Goal: Transaction & Acquisition: Purchase product/service

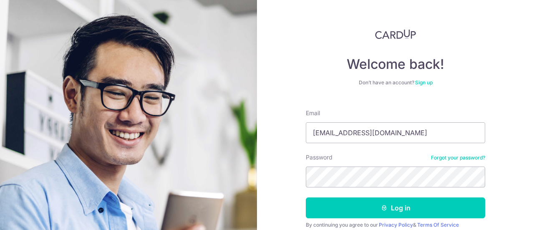
click at [494, 84] on div "Welcome back! Don’t have an account? Sign up Email radheshvijayan@yahoo.com Pas…" at bounding box center [395, 115] width 277 height 230
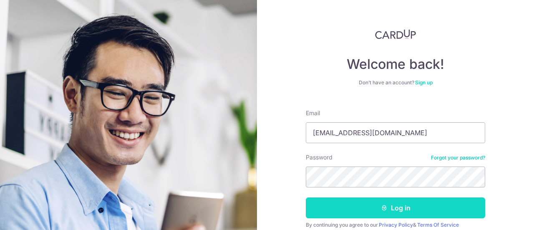
click at [408, 212] on button "Log in" at bounding box center [395, 207] width 179 height 21
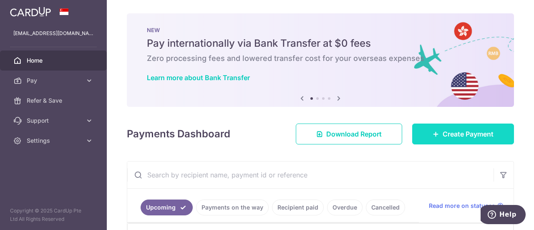
click at [461, 132] on span "Create Payment" at bounding box center [467, 134] width 51 height 10
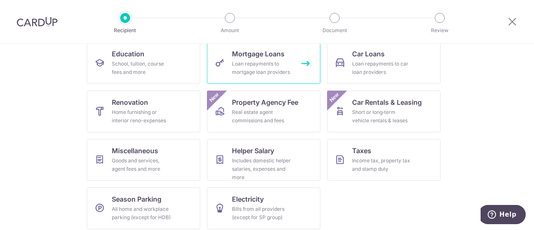
scroll to position [143, 0]
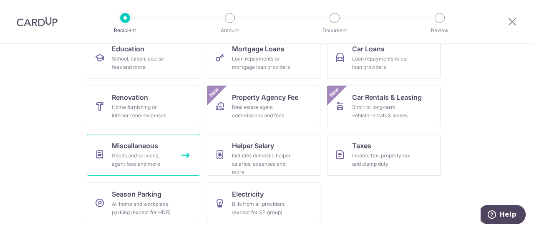
click at [163, 160] on div "Goods and services, agent fees and more" at bounding box center [142, 159] width 60 height 17
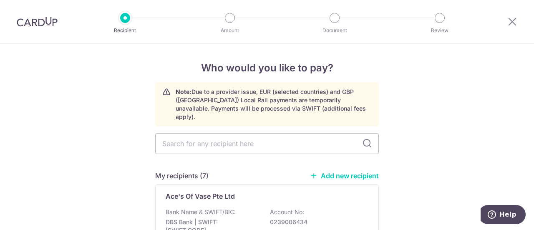
click at [354, 171] on link "Add new recipient" at bounding box center [344, 175] width 69 height 8
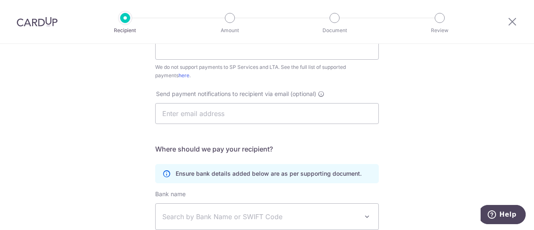
scroll to position [330, 0]
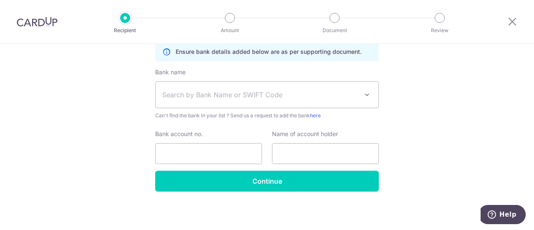
click at [254, 96] on span "Search by Bank Name or SWIFT Code" at bounding box center [260, 95] width 196 height 10
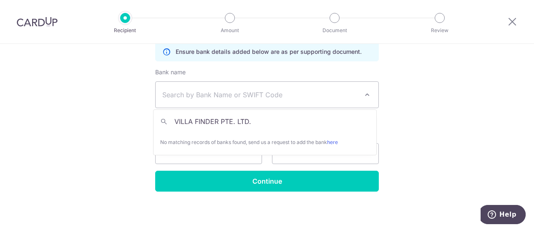
type input "VILLA FINDER PTE. LTD."
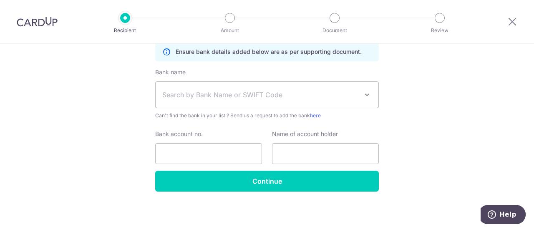
click at [269, 91] on span "Search by Bank Name or SWIFT Code" at bounding box center [260, 95] width 196 height 10
click at [268, 90] on span "Search by Bank Name or SWIFT Code" at bounding box center [260, 95] width 196 height 10
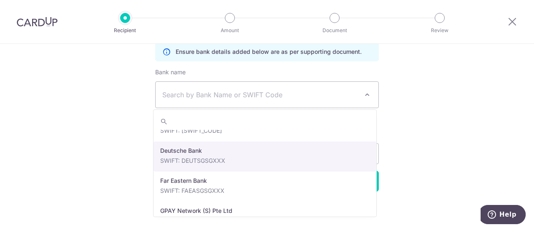
scroll to position [625, 0]
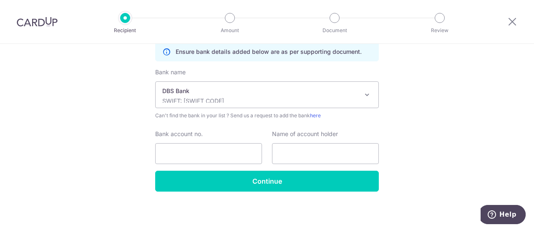
select select "6"
click at [212, 150] on input "Bank account no." at bounding box center [208, 153] width 107 height 21
paste input "8853798330"
type input "8853798330"
click at [289, 154] on input "text" at bounding box center [325, 153] width 107 height 21
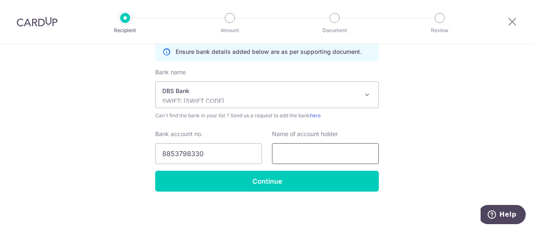
click at [289, 154] on input "text" at bounding box center [325, 153] width 107 height 21
click at [300, 149] on input "text" at bounding box center [325, 153] width 107 height 21
paste input "VILLA FINDER PTE. LTD."
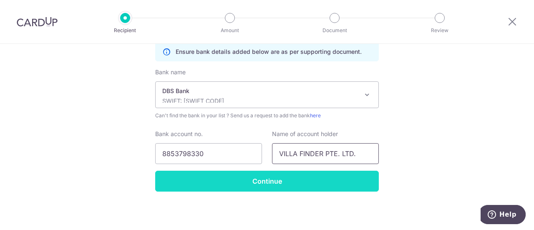
type input "VILLA FINDER PTE. LTD."
click at [293, 183] on input "Continue" at bounding box center [266, 181] width 223 height 21
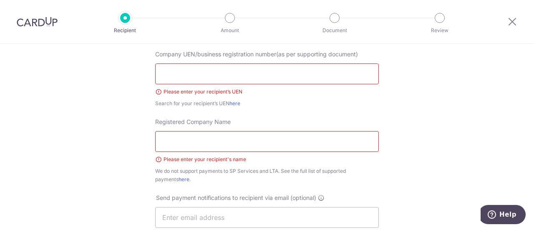
scroll to position [88, 0]
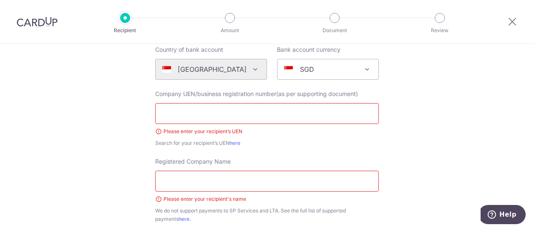
click at [218, 119] on input "text" at bounding box center [266, 113] width 223 height 21
paste input "200718423H"
type input "200718423H"
click at [333, 140] on div "Search for your recipient’s UEN here" at bounding box center [266, 143] width 223 height 8
click at [286, 178] on input "Registered Company Name" at bounding box center [266, 181] width 223 height 21
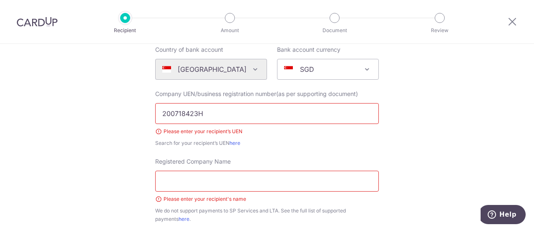
click at [286, 178] on input "Registered Company Name" at bounding box center [266, 181] width 223 height 21
click at [223, 177] on input "Registered Company Name" at bounding box center [266, 181] width 223 height 21
paste input "VILLA FINDER PTE. LTD"
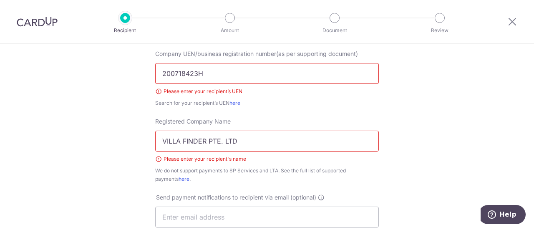
scroll to position [172, 0]
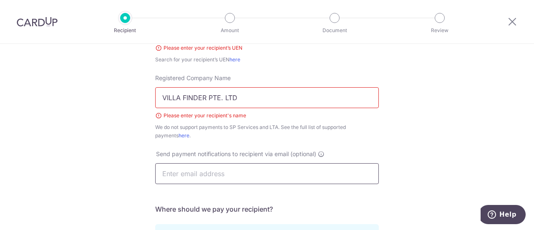
type input "VILLA FINDER PTE. LTD"
click at [239, 172] on input "text" at bounding box center [266, 173] width 223 height 21
type input "radheshvijayan@yahoo.com"
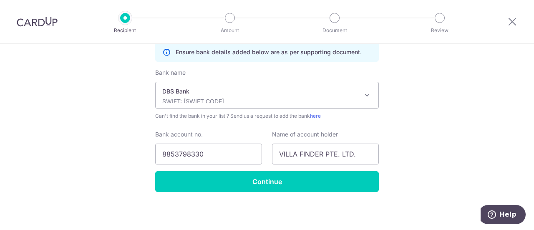
scroll to position [354, 0]
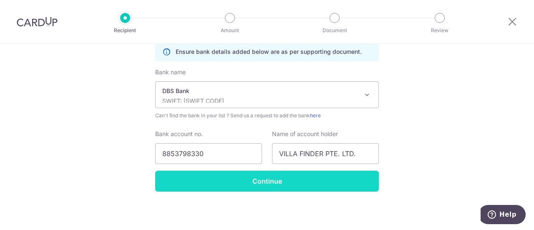
click at [315, 177] on input "Continue" at bounding box center [266, 181] width 223 height 21
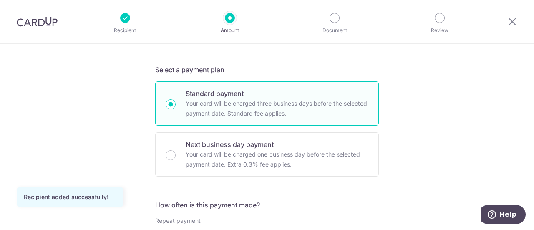
scroll to position [292, 0]
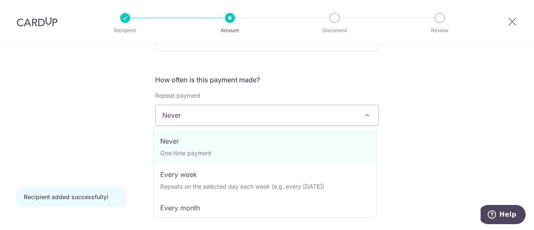
click at [364, 114] on span at bounding box center [367, 115] width 10 height 10
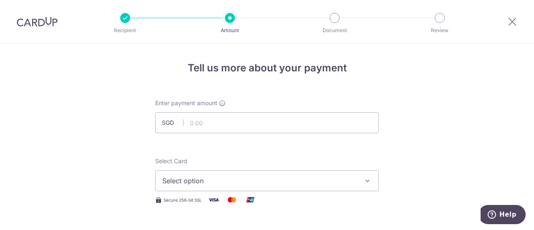
scroll to position [0, 0]
click at [231, 119] on input "text" at bounding box center [266, 122] width 223 height 21
type input "1,949.00"
click at [234, 173] on button "Select option" at bounding box center [266, 180] width 223 height 21
click at [230, 201] on span "Add credit card" at bounding box center [274, 204] width 194 height 8
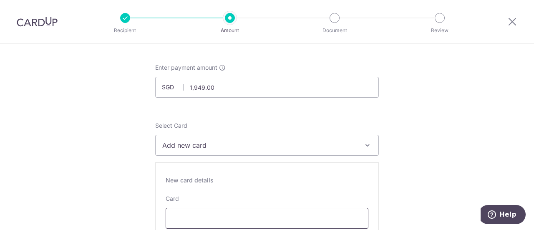
scroll to position [125, 0]
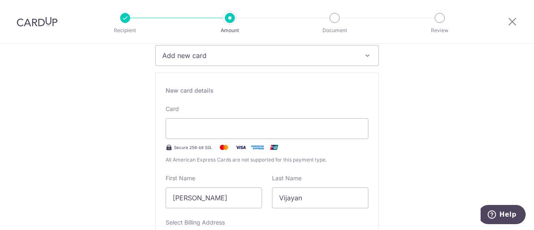
click at [256, 55] on span "Add new card" at bounding box center [259, 55] width 194 height 10
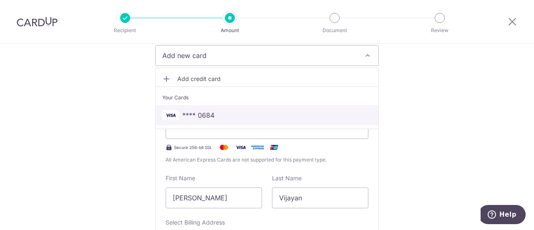
click at [221, 115] on span "**** 0684" at bounding box center [266, 115] width 209 height 10
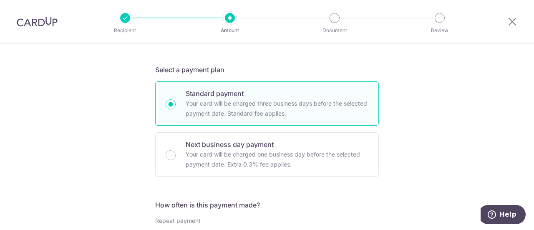
scroll to position [292, 0]
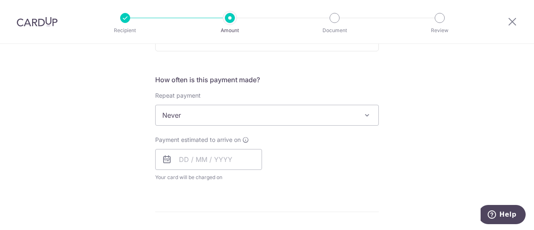
click at [352, 113] on span "Never" at bounding box center [266, 115] width 223 height 20
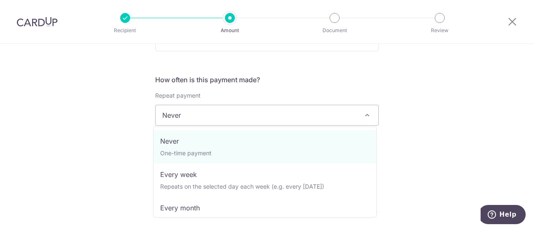
click at [352, 113] on span "Never" at bounding box center [266, 115] width 223 height 20
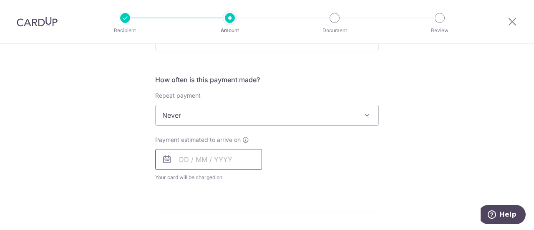
click at [209, 156] on input "text" at bounding box center [208, 159] width 107 height 21
click at [346, 141] on div "Payment estimated to arrive on Prev Next Sep Oct Nov [DATE] 2026 2027 2028 2029…" at bounding box center [266, 158] width 233 height 46
click at [176, 159] on input "text" at bounding box center [208, 159] width 107 height 21
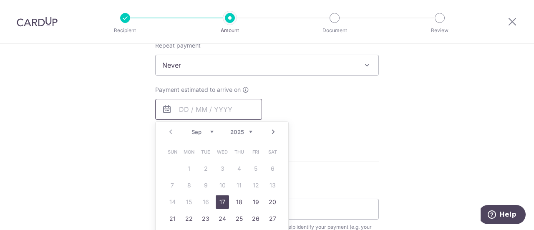
scroll to position [375, 0]
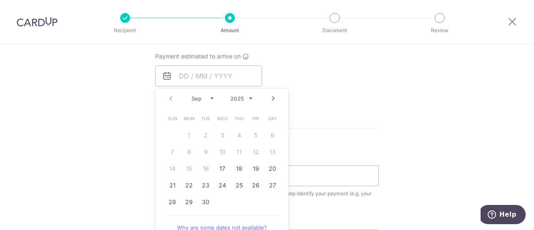
click at [384, 99] on div "Tell us more about your payment Enter payment amount SGD 1,949.00 1949.00 Recip…" at bounding box center [267, 46] width 534 height 754
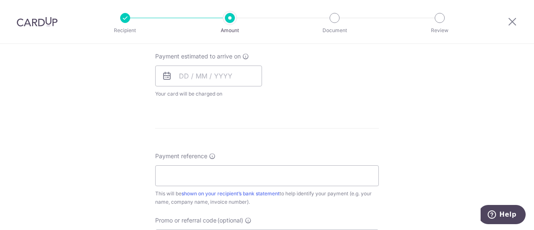
scroll to position [167, 0]
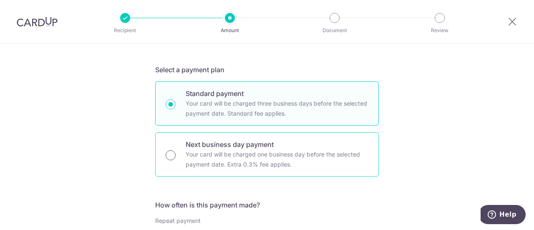
click at [172, 156] on input "Next business day payment Your card will be charged one business day before the…" at bounding box center [170, 155] width 10 height 10
radio input "true"
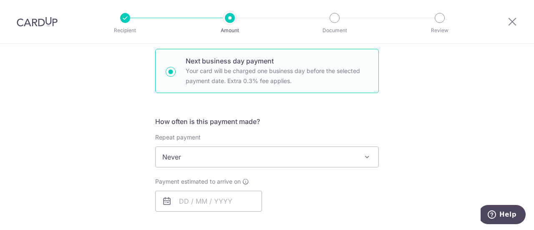
scroll to position [333, 0]
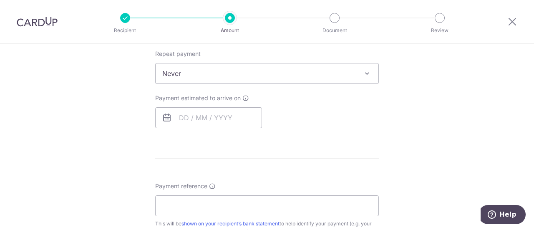
click at [351, 71] on span "Never" at bounding box center [266, 73] width 223 height 20
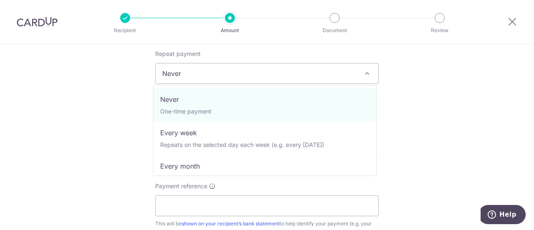
click at [351, 71] on span "Never" at bounding box center [266, 73] width 223 height 20
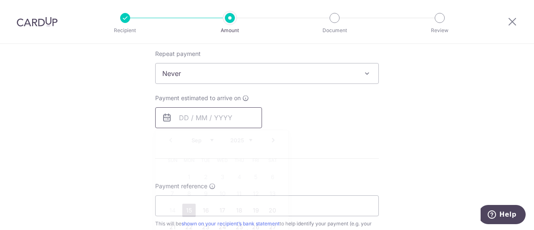
click at [187, 115] on input "text" at bounding box center [208, 117] width 107 height 21
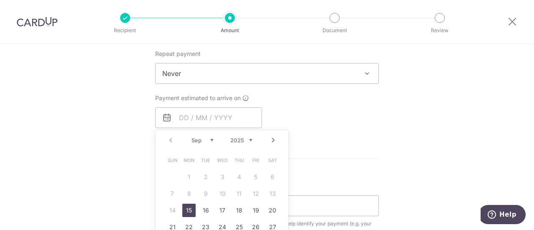
drag, startPoint x: 187, startPoint y: 210, endPoint x: 352, endPoint y: 118, distance: 188.6
click at [187, 210] on link "15" at bounding box center [188, 209] width 13 height 13
type input "[DATE]"
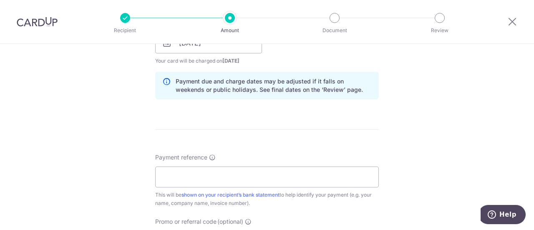
scroll to position [459, 0]
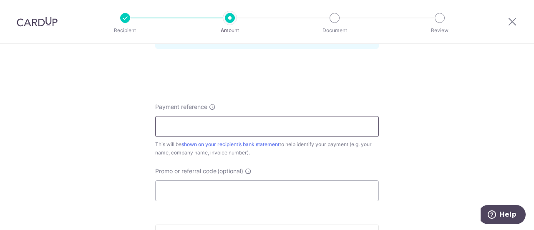
click at [215, 121] on input "Payment reference" at bounding box center [266, 126] width 223 height 21
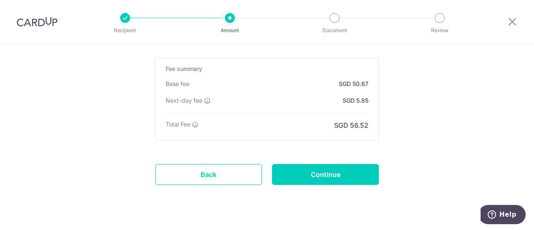
type input "Villa Finder"
